Goal: Transaction & Acquisition: Purchase product/service

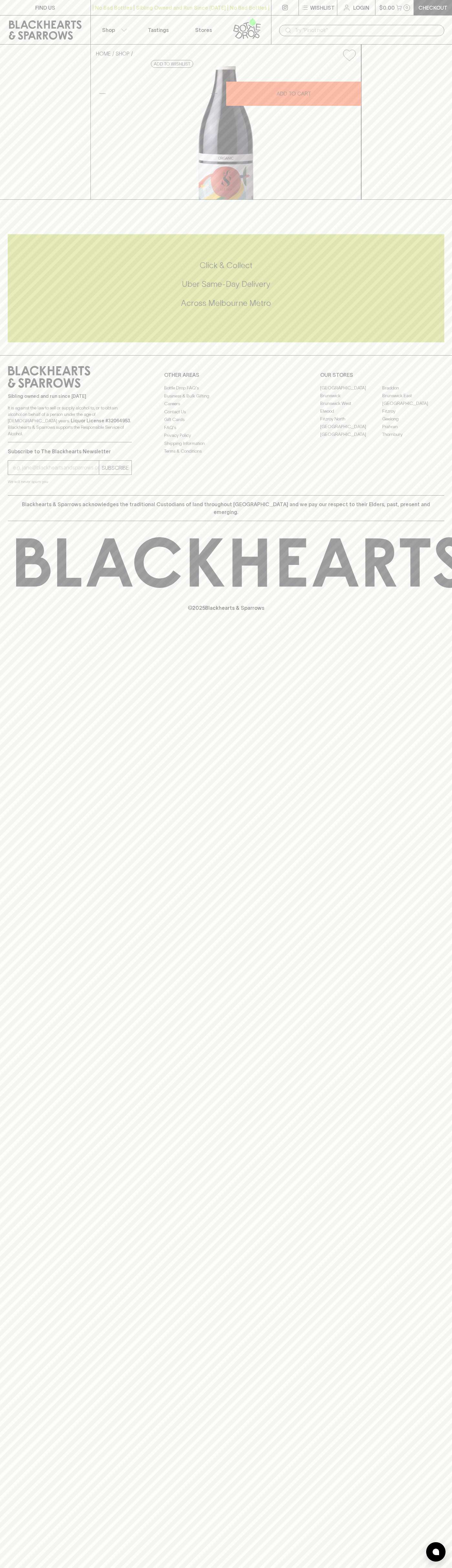
click at [368, 12] on link "Login" at bounding box center [356, 7] width 38 height 15
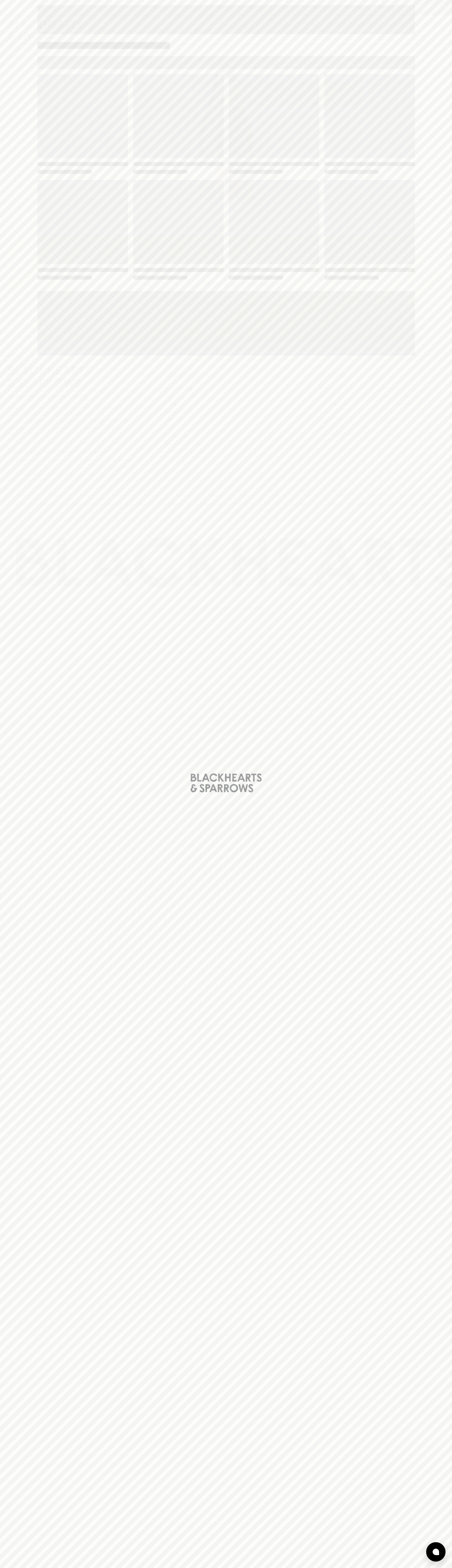
click at [420, 1282] on div "Loading" at bounding box center [226, 784] width 452 height 1568
click at [101, 1567] on html "FIND US | No Bad Bottles | Sibling Owned and Run Since 2006 | No Bad Bottles | …" at bounding box center [226, 784] width 452 height 1568
click at [19, 1455] on div "Loading" at bounding box center [226, 784] width 452 height 1568
